Goal: Information Seeking & Learning: Learn about a topic

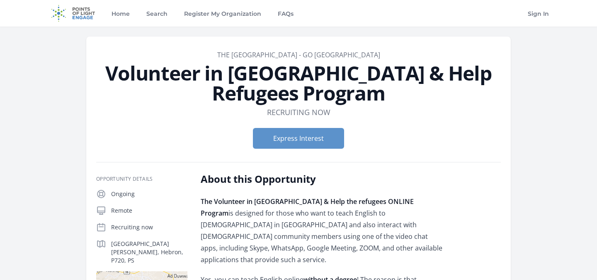
scroll to position [64, 0]
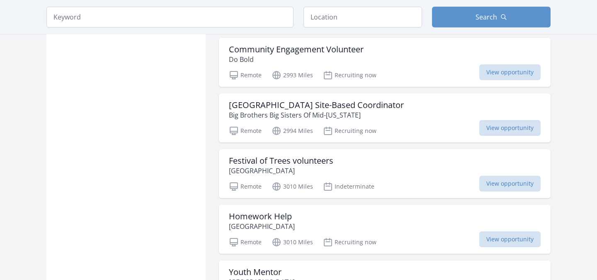
scroll to position [6638, 0]
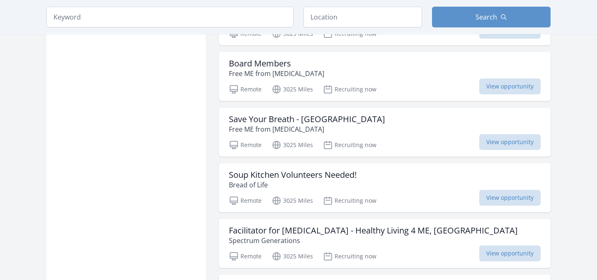
scroll to position [7590, 0]
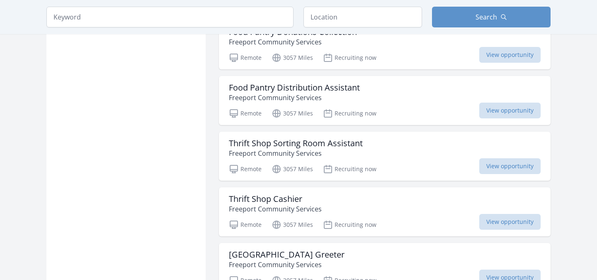
scroll to position [8957, 0]
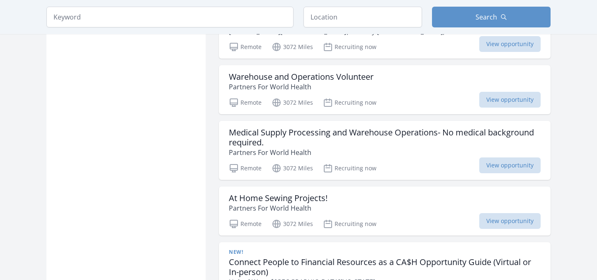
scroll to position [10018, 0]
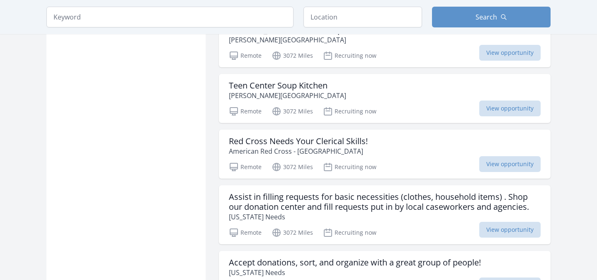
scroll to position [10811, 0]
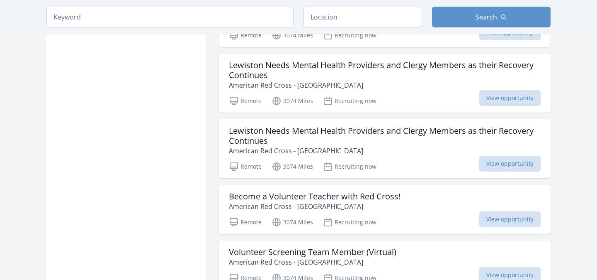
scroll to position [12187, 0]
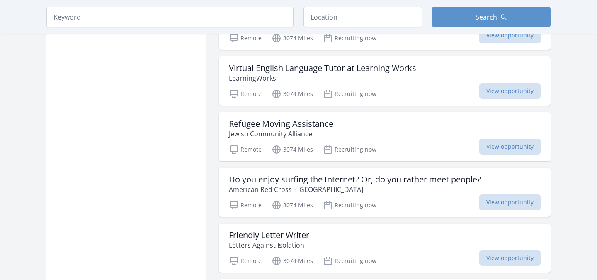
scroll to position [12585, 0]
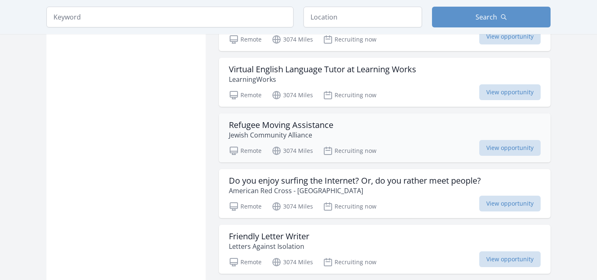
click at [288, 130] on p "Jewish Community Alliance" at bounding box center [281, 135] width 105 height 10
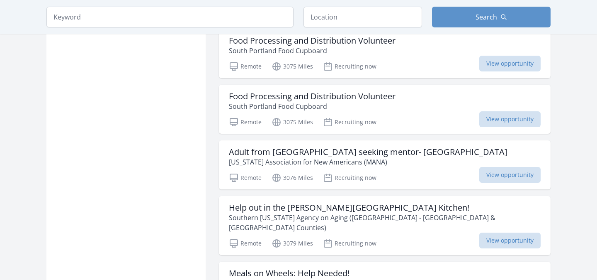
scroll to position [13120, 0]
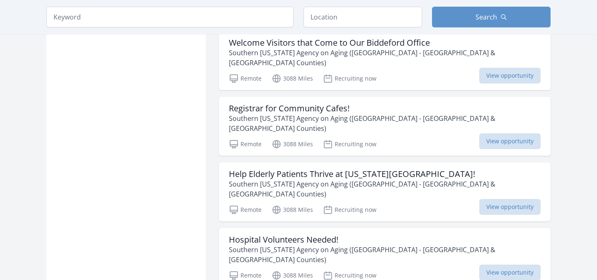
scroll to position [14340, 0]
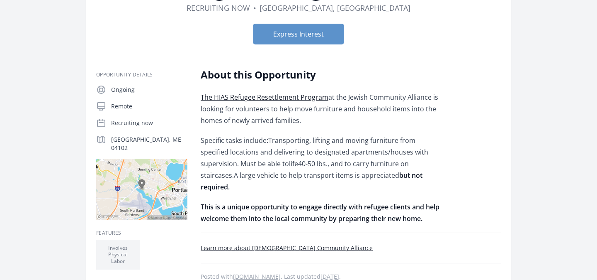
scroll to position [115, 0]
